Goal: Task Accomplishment & Management: Use online tool/utility

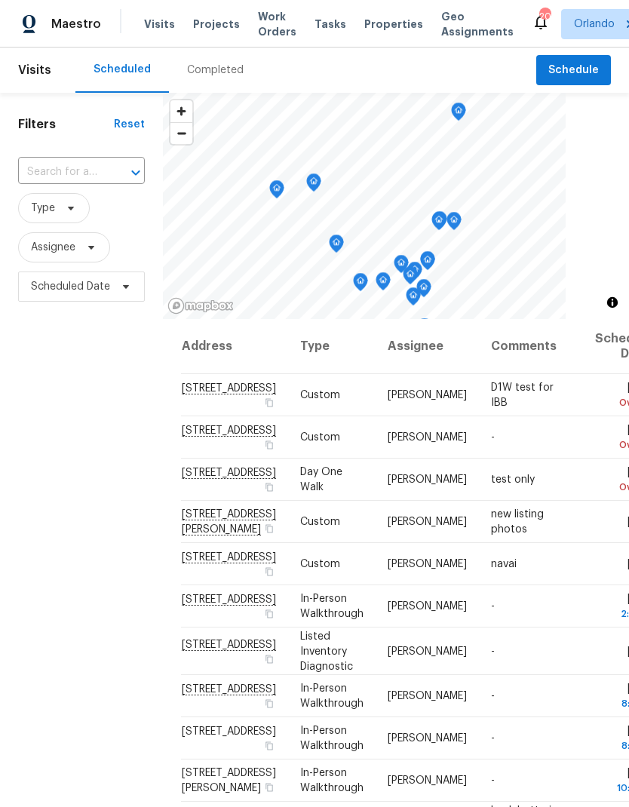
click at [217, 31] on span "Projects" at bounding box center [216, 24] width 47 height 15
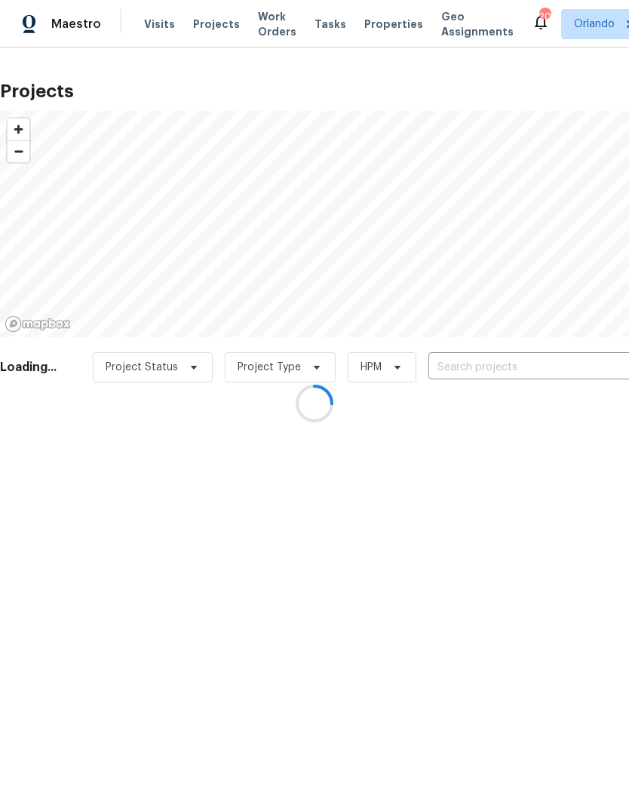
click at [491, 362] on div at bounding box center [314, 403] width 629 height 807
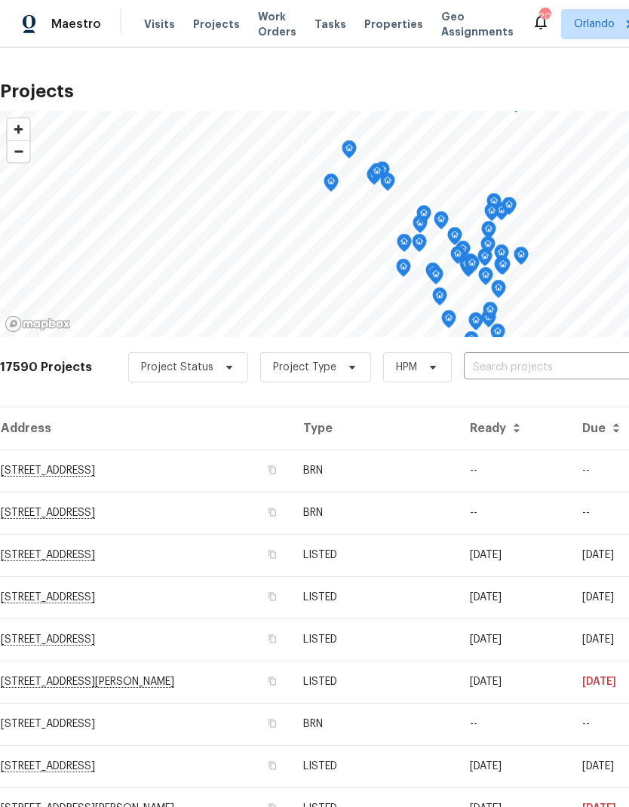
click at [525, 356] on input "text" at bounding box center [550, 367] width 173 height 23
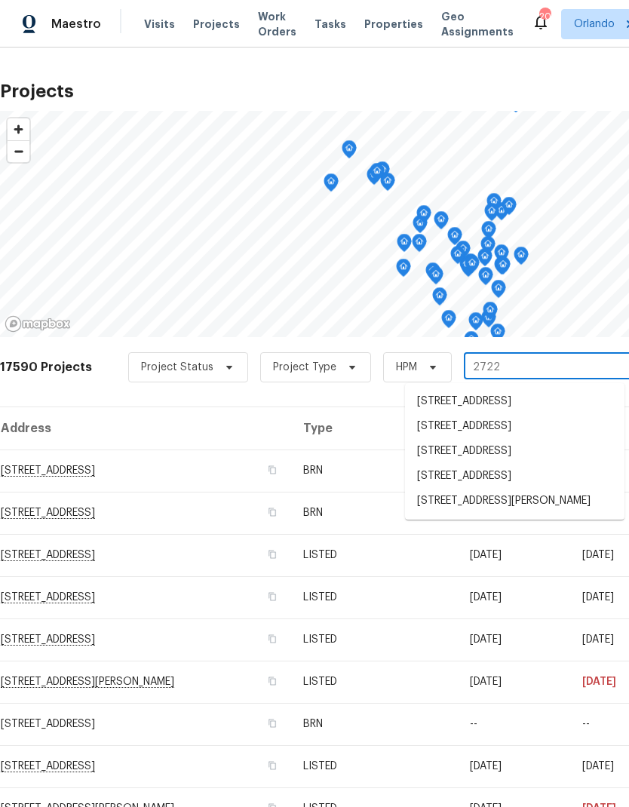
type input "2722 d"
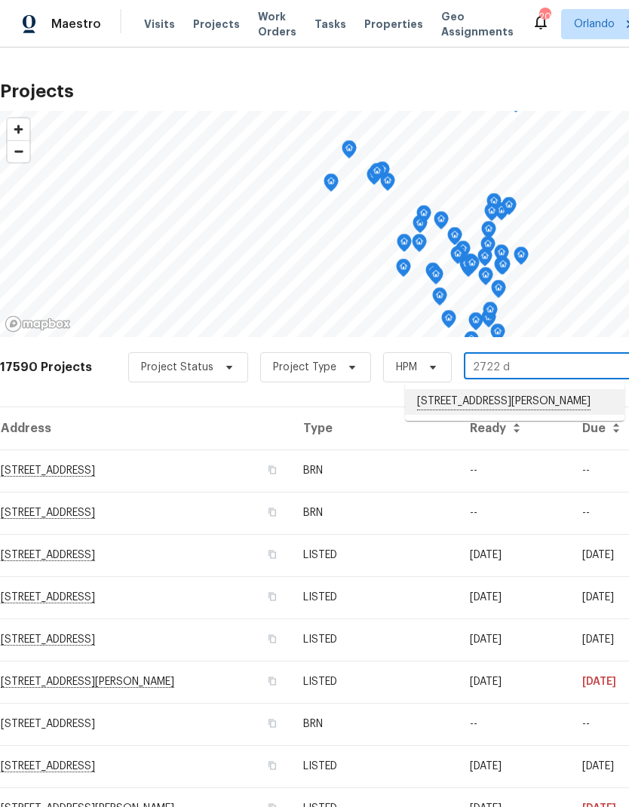
click at [556, 398] on li "[STREET_ADDRESS][PERSON_NAME]" at bounding box center [515, 402] width 220 height 26
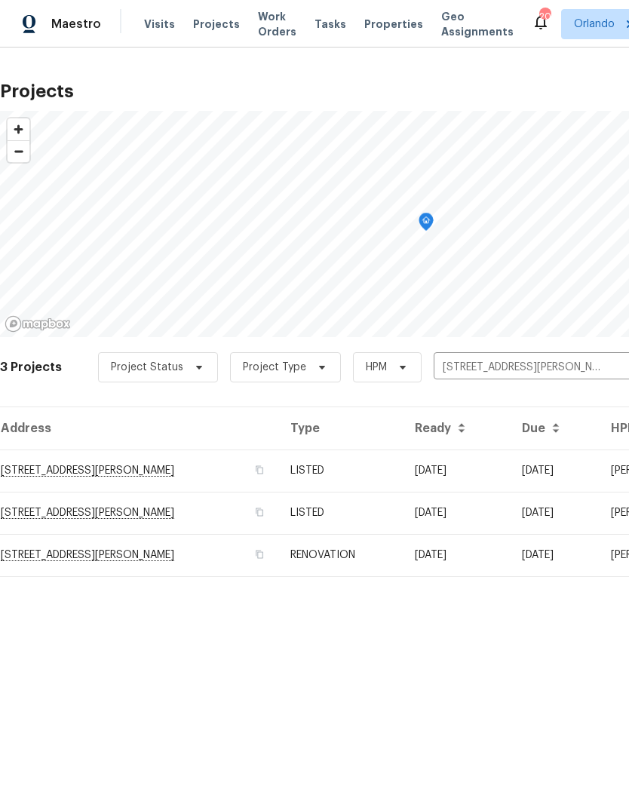
click at [484, 460] on td "[DATE]" at bounding box center [456, 471] width 107 height 42
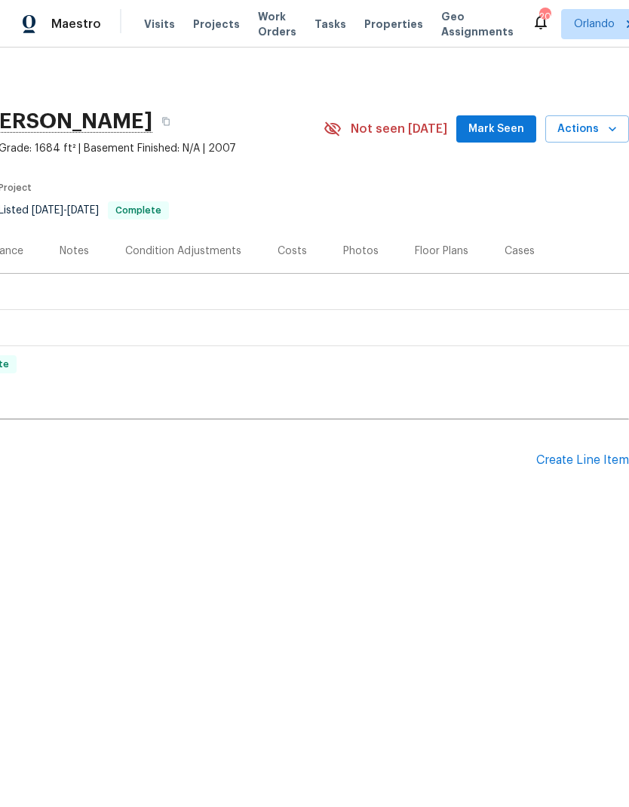
scroll to position [0, 223]
click at [609, 128] on icon "button" at bounding box center [612, 128] width 15 height 15
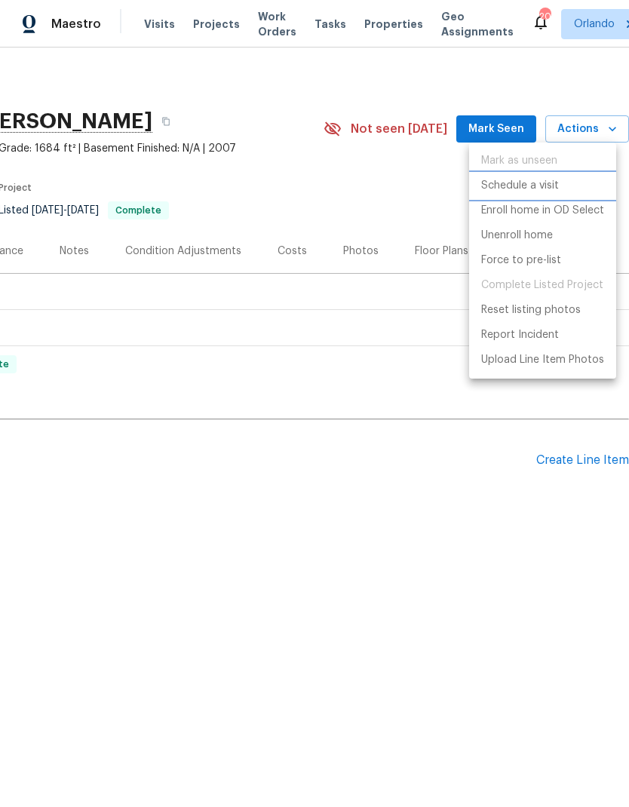
click at [553, 184] on p "Schedule a visit" at bounding box center [520, 186] width 78 height 16
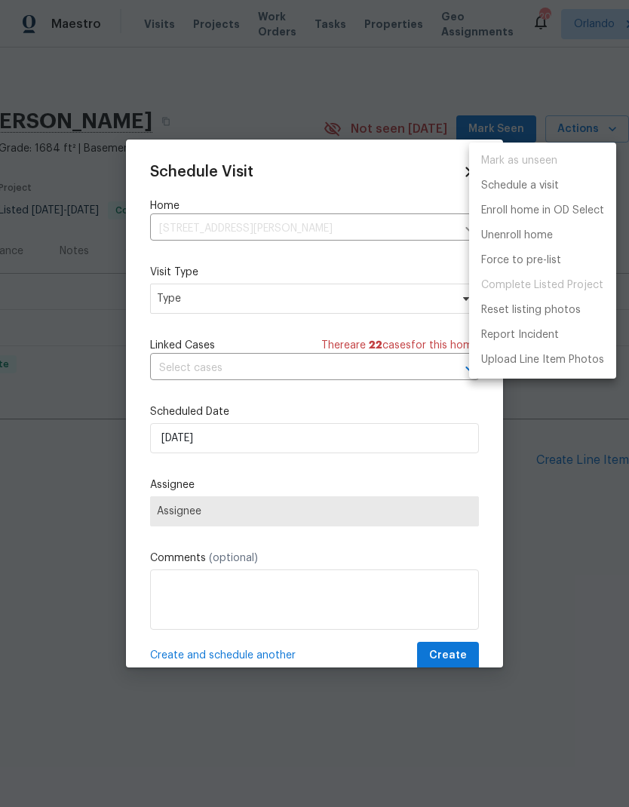
click at [389, 434] on div at bounding box center [314, 403] width 629 height 807
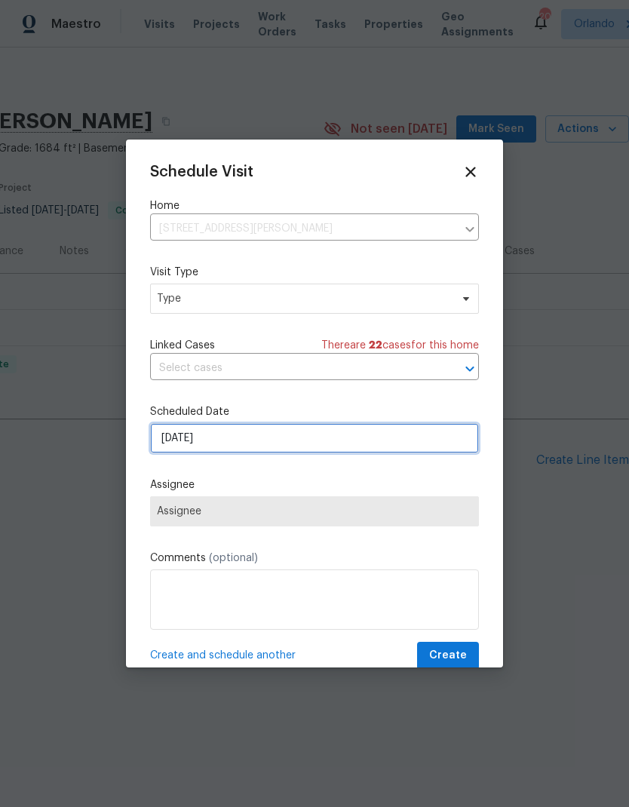
click at [408, 435] on input "[DATE]" at bounding box center [314, 438] width 329 height 30
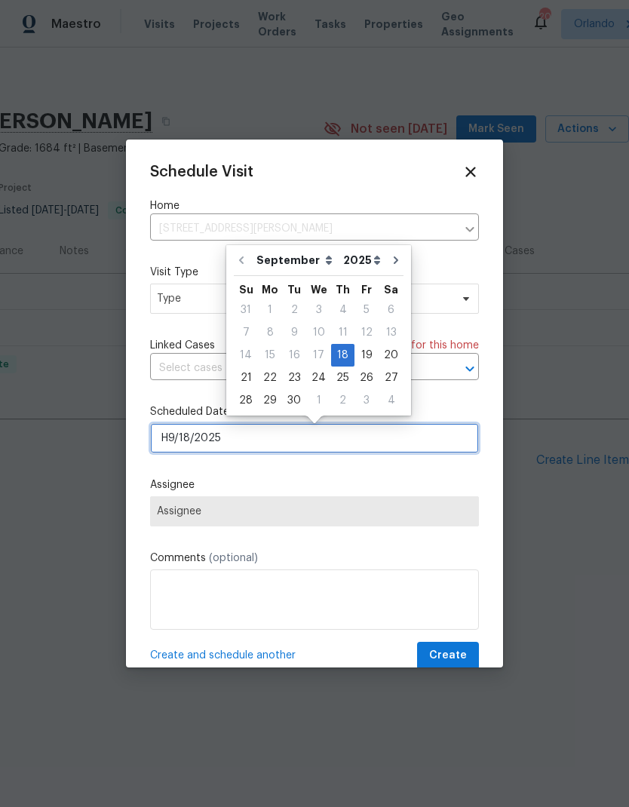
type input "[DATE]"
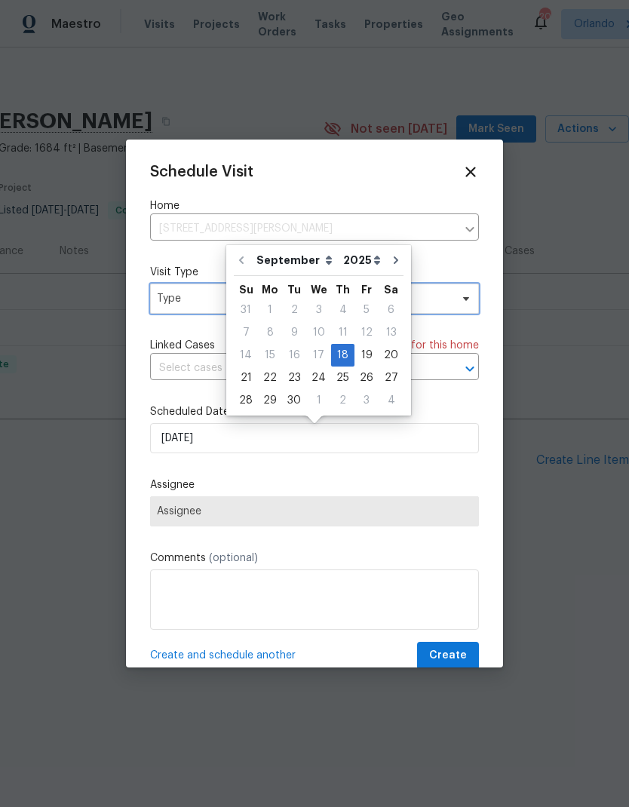
click at [453, 296] on span "Type" at bounding box center [314, 299] width 329 height 30
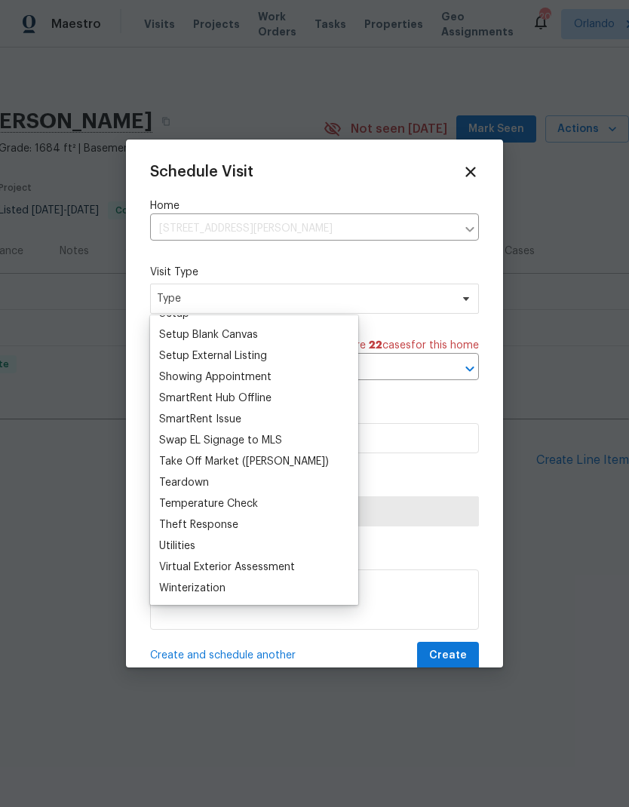
scroll to position [1261, 0]
click at [434, 262] on div "Schedule Visit Home [STREET_ADDRESS][PERSON_NAME] ​ Visit Type Type Linked Case…" at bounding box center [314, 417] width 329 height 506
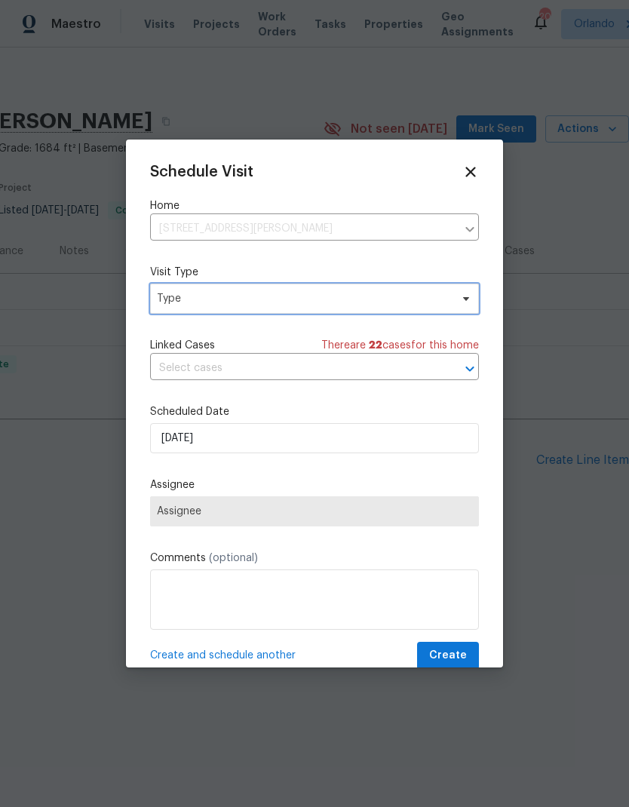
click at [387, 305] on span "Type" at bounding box center [303, 298] width 293 height 15
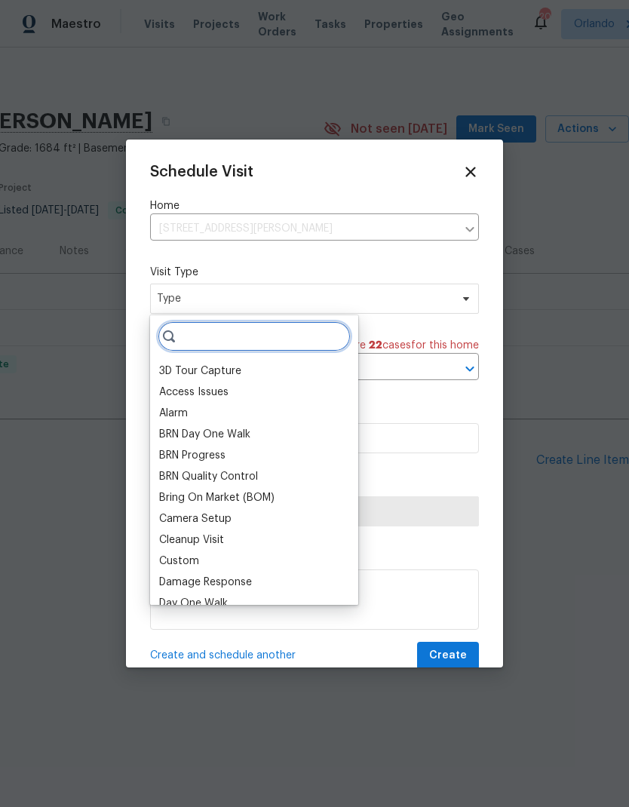
click at [309, 342] on input "search" at bounding box center [254, 336] width 193 height 30
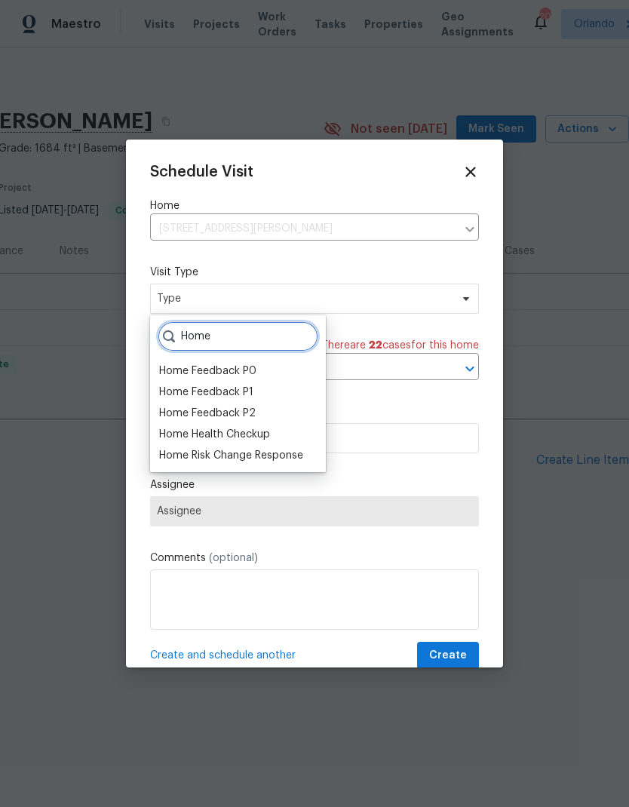
type input "Home"
click at [250, 432] on div "Home Health Checkup" at bounding box center [214, 434] width 111 height 15
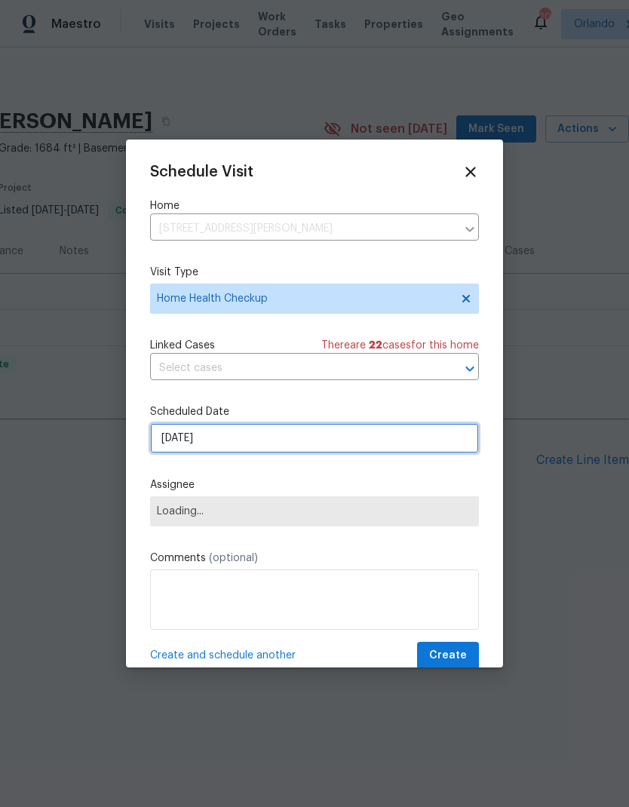
click at [417, 447] on input "[DATE]" at bounding box center [314, 438] width 329 height 30
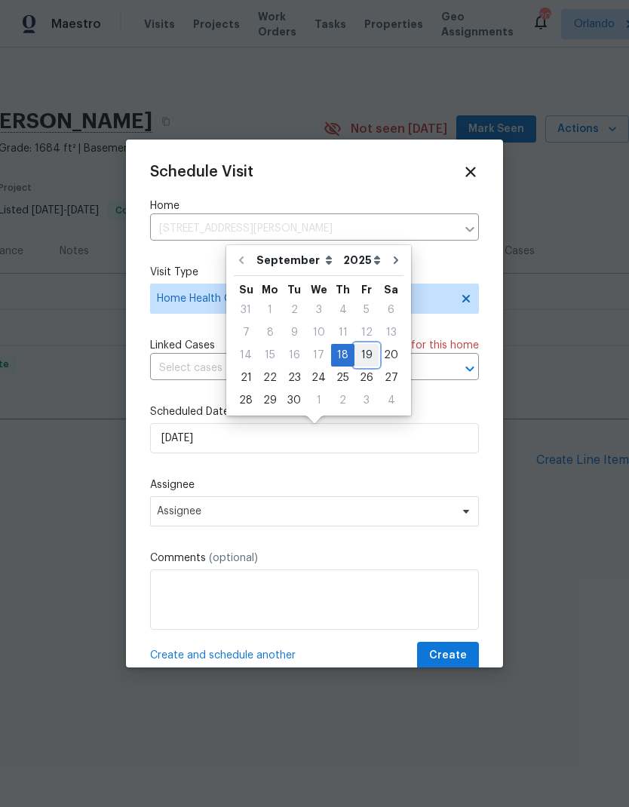
click at [361, 350] on div "19" at bounding box center [367, 355] width 24 height 21
type input "[DATE]"
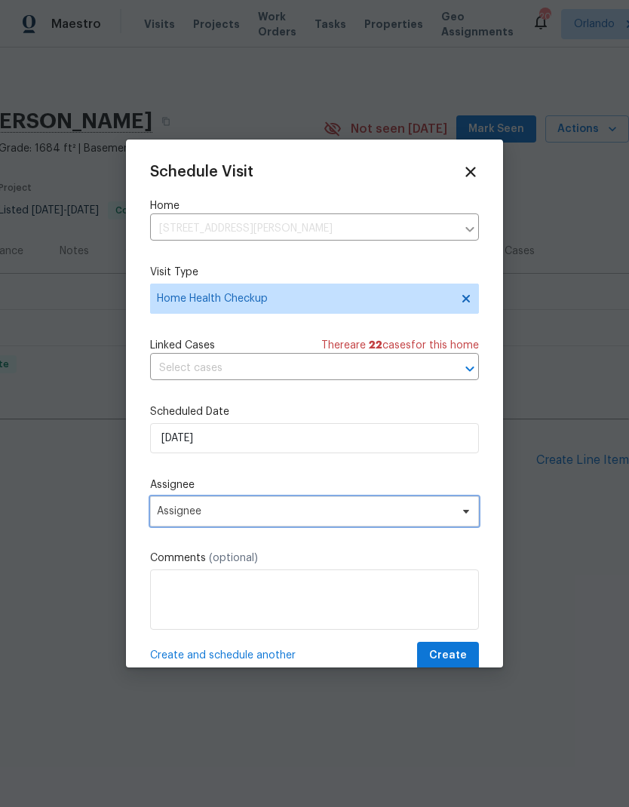
click at [448, 511] on span "Assignee" at bounding box center [305, 511] width 296 height 12
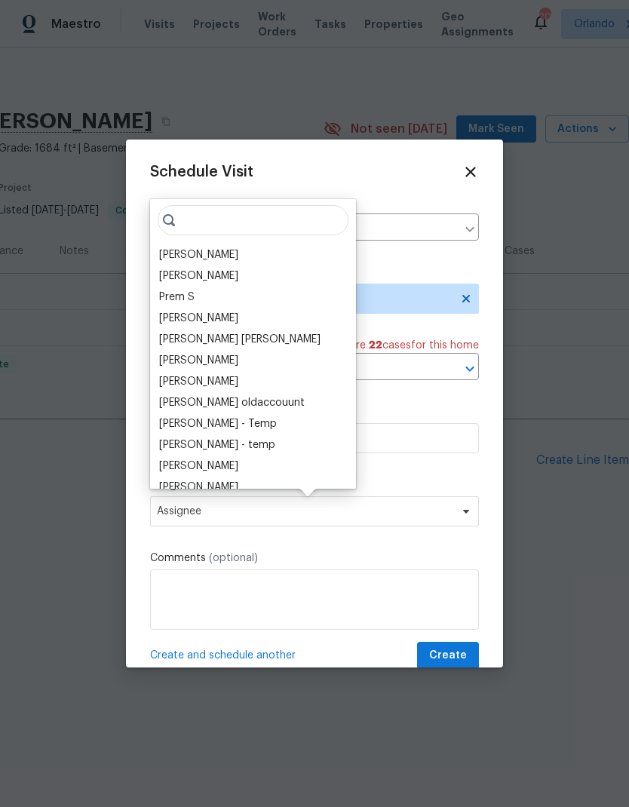
click at [217, 250] on div "[PERSON_NAME]" at bounding box center [198, 254] width 79 height 15
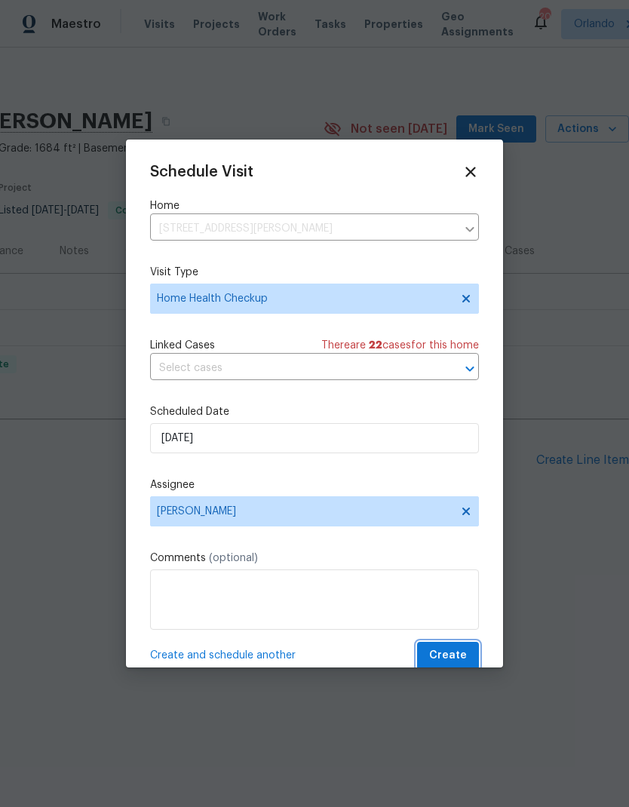
click at [450, 652] on span "Create" at bounding box center [448, 656] width 38 height 19
